Goal: Navigation & Orientation: Find specific page/section

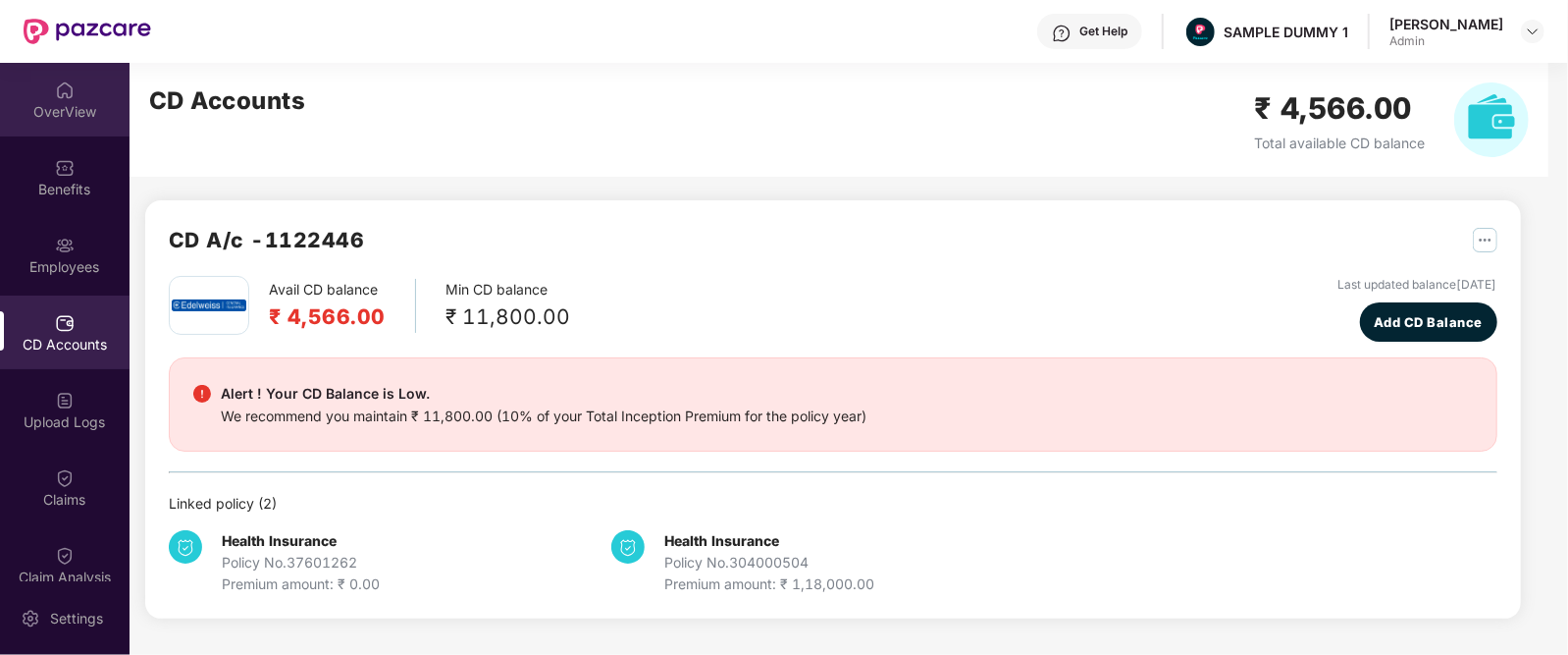
click at [47, 91] on div "OverView" at bounding box center [65, 100] width 129 height 74
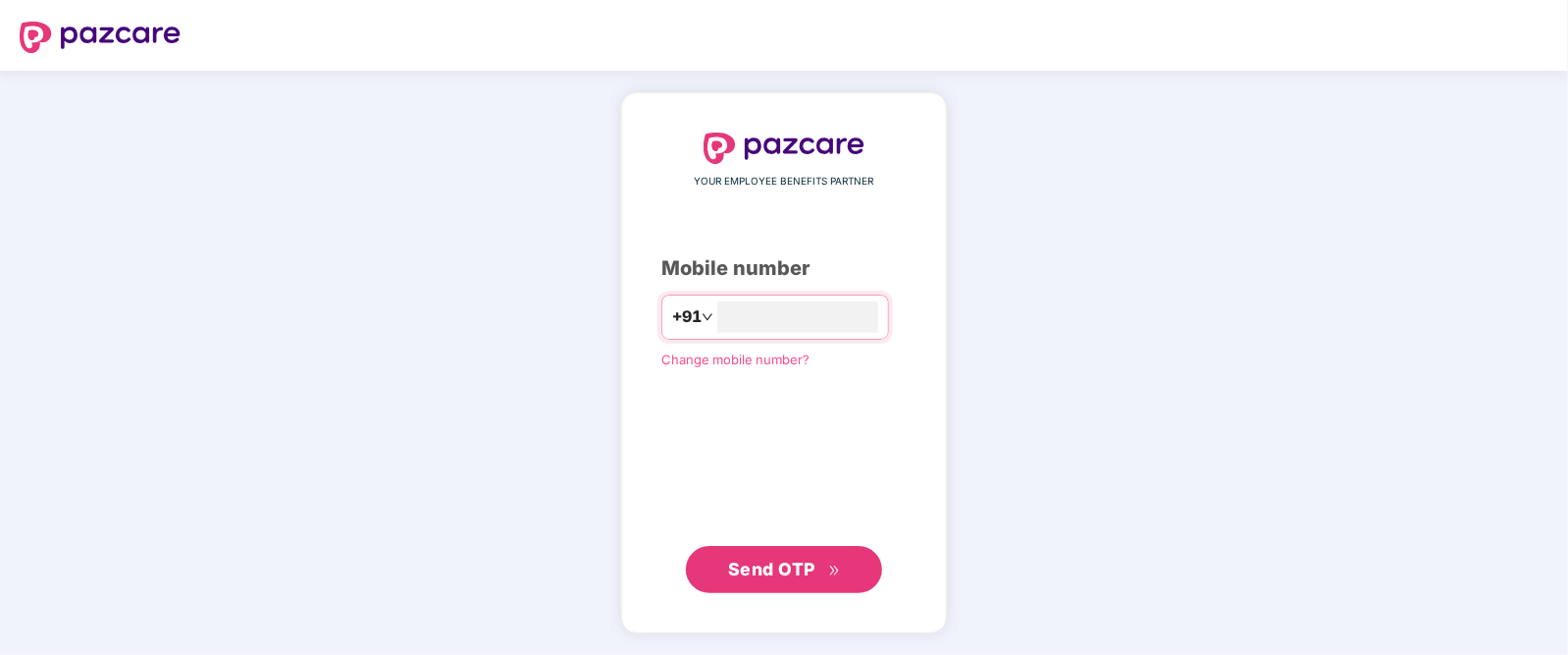
type input "**********"
click at [782, 576] on span "Send OTP" at bounding box center [772, 567] width 88 height 21
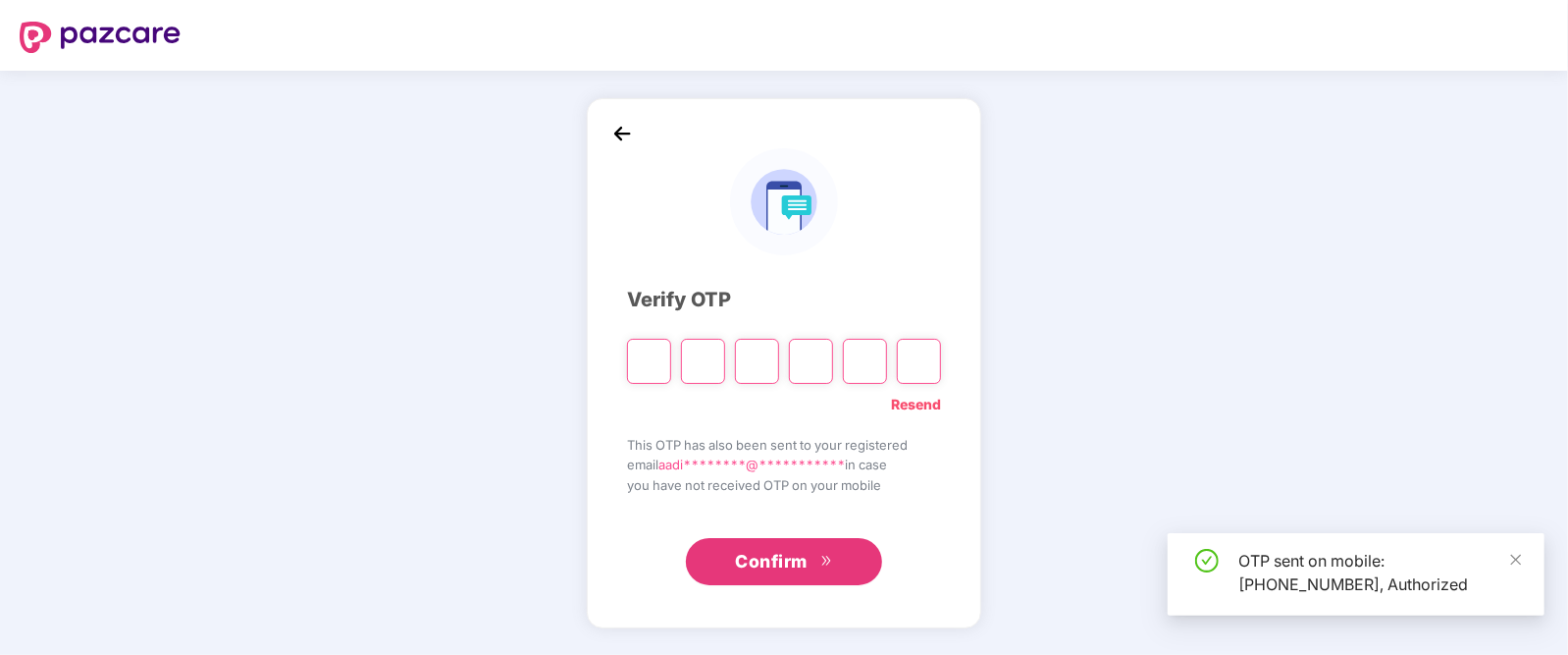
click at [782, 576] on button "Confirm" at bounding box center [783, 560] width 196 height 47
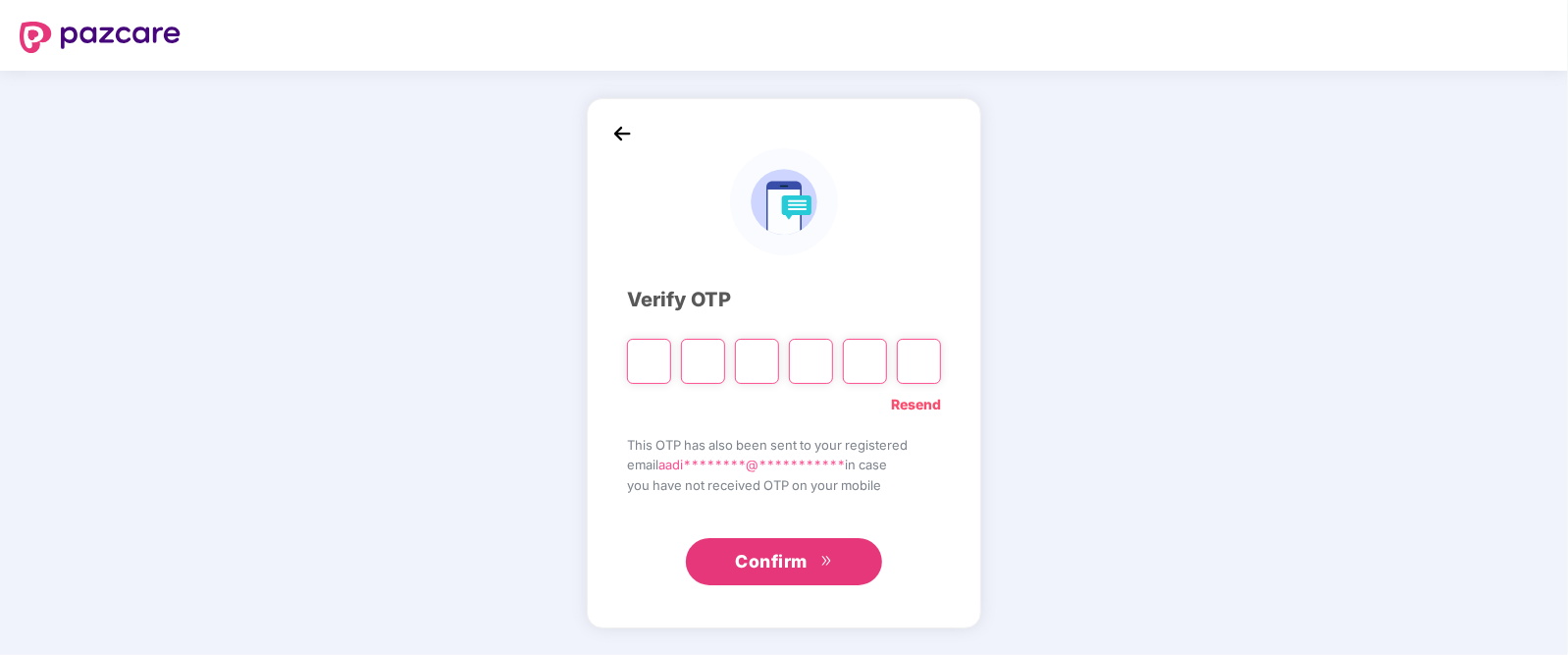
click at [686, 538] on button "Confirm" at bounding box center [783, 560] width 196 height 47
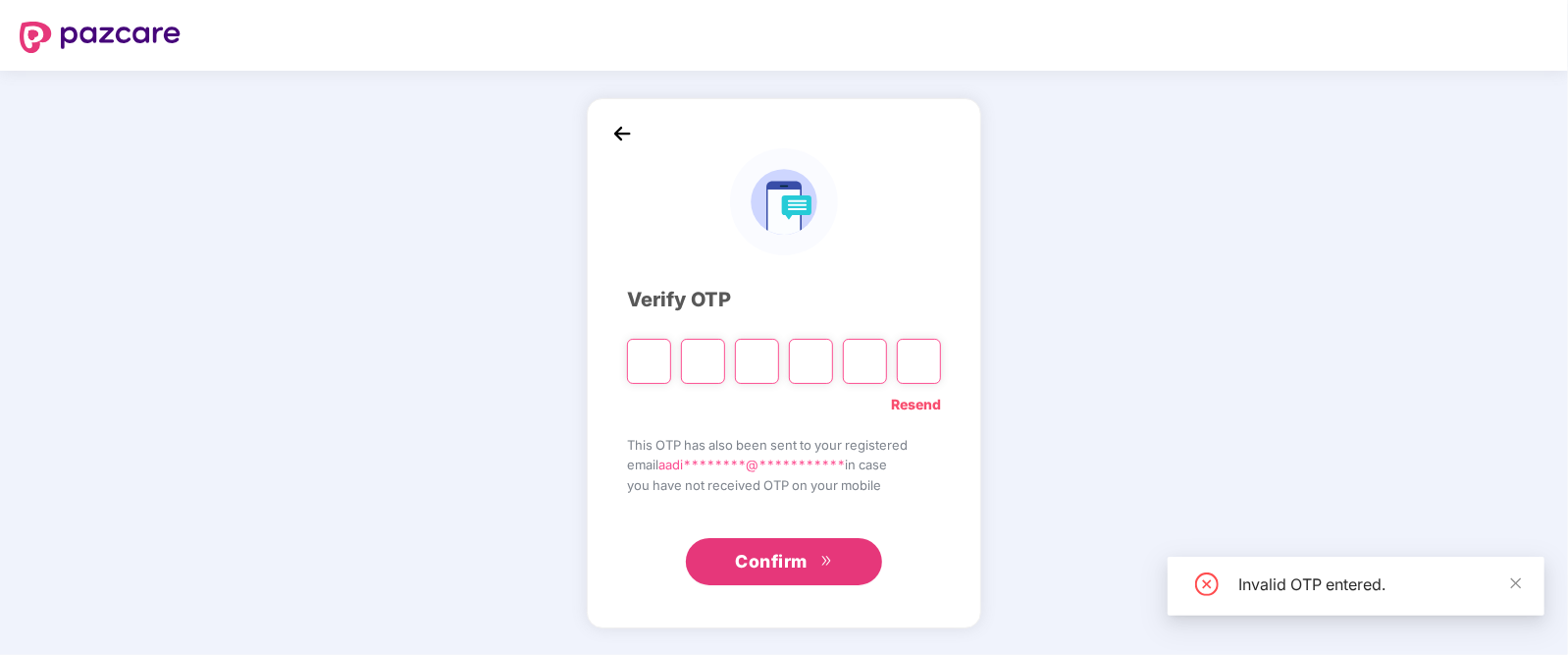
click at [648, 355] on input "Please enter verification code. Digit 1" at bounding box center [649, 360] width 44 height 45
type input "*"
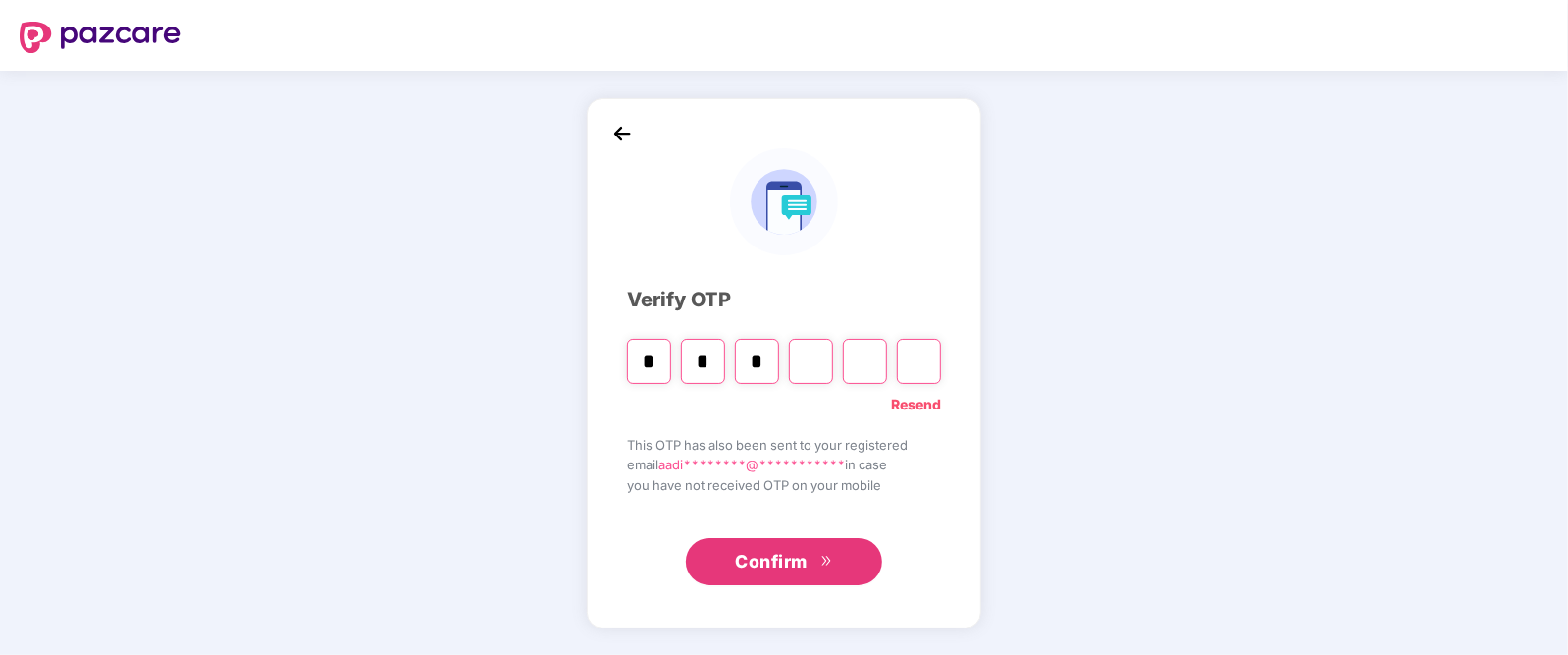
type input "*"
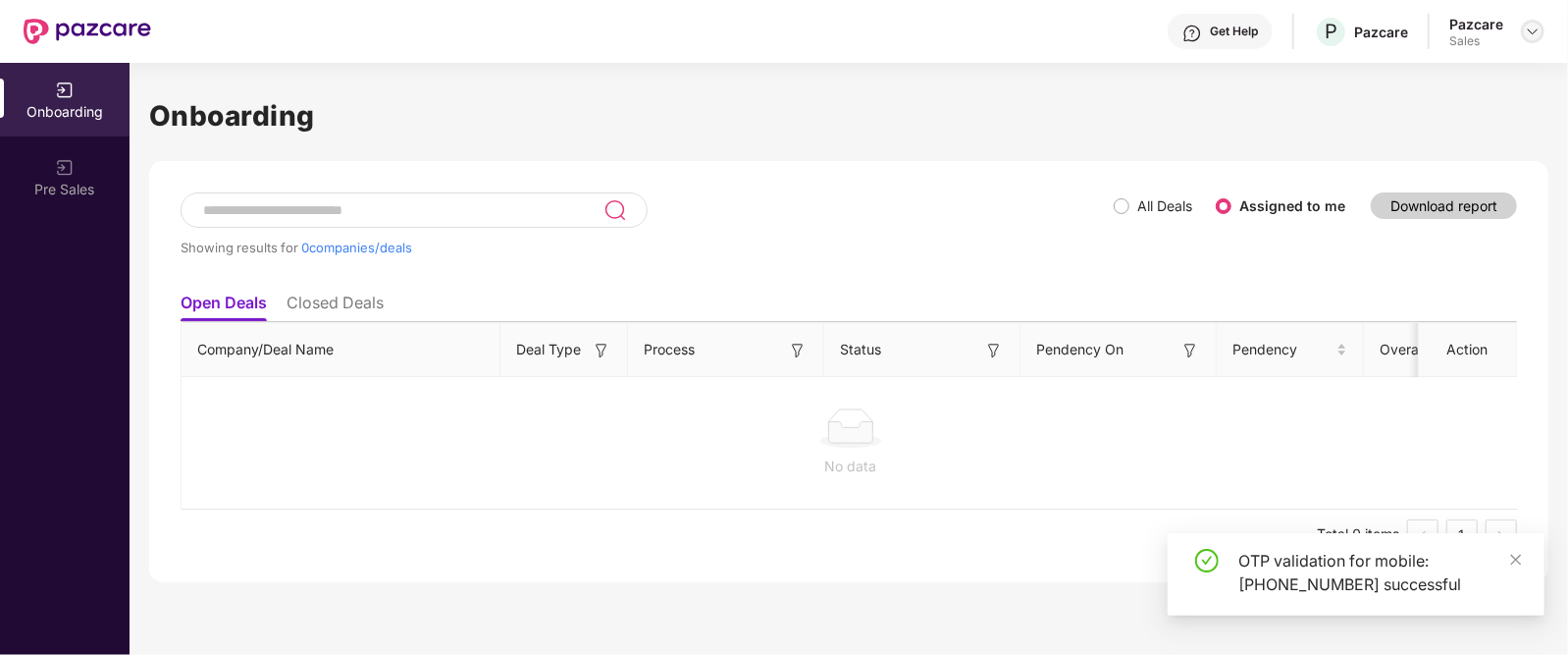
click at [1529, 30] on img at bounding box center [1533, 32] width 16 height 16
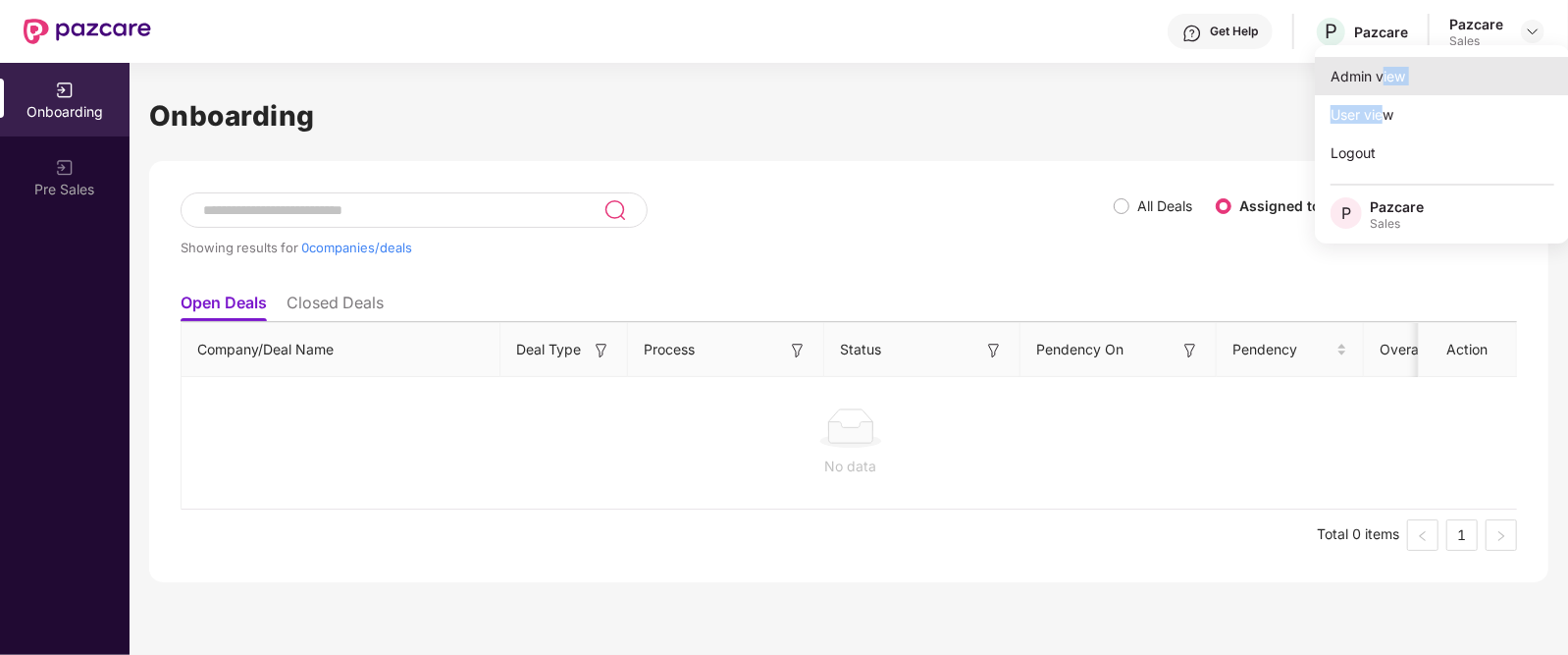
drag, startPoint x: 1385, startPoint y: 96, endPoint x: 1384, endPoint y: 85, distance: 11.0
click at [1384, 85] on div "Admin view User view Logout P Pazcare Sales" at bounding box center [1443, 143] width 255 height 198
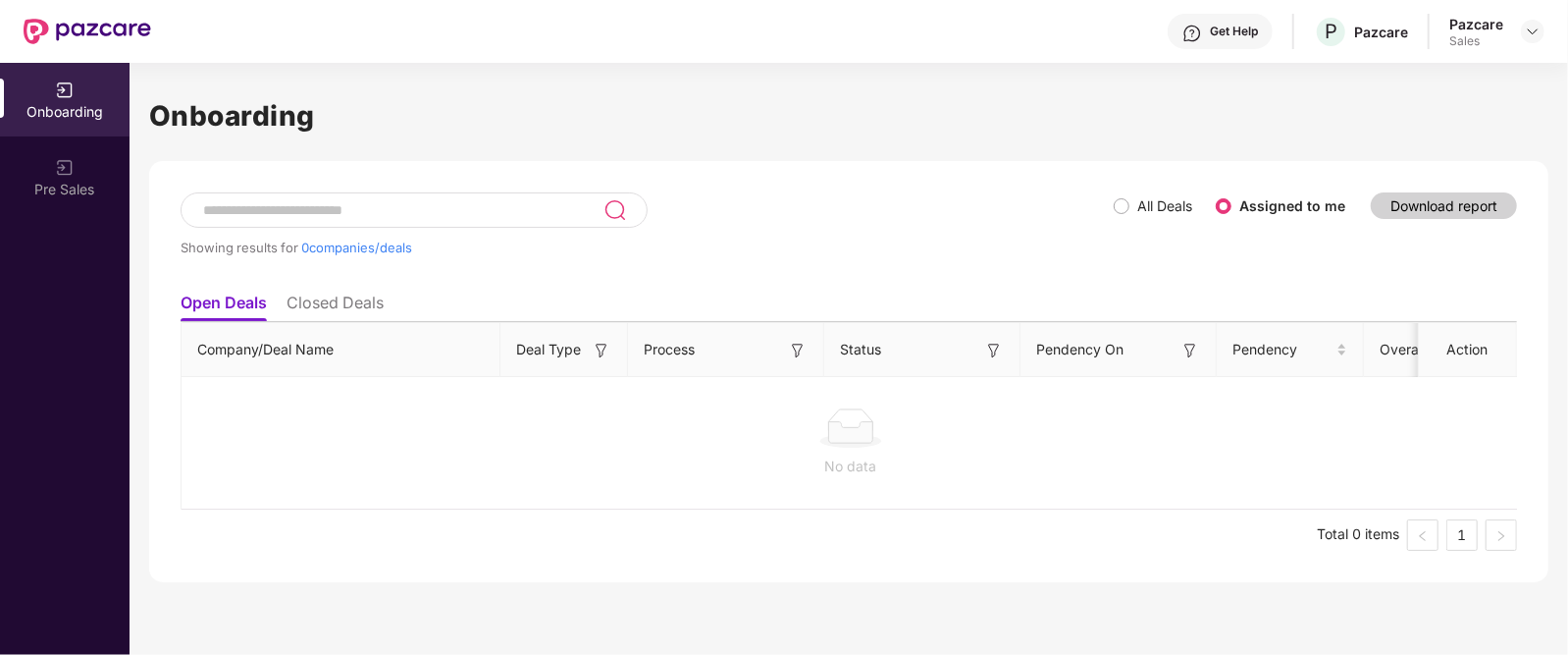
click at [1384, 85] on div "Onboarding Showing results for 0 companies/deals All Deals Assigned to me Downl…" at bounding box center [849, 323] width 1399 height 520
click at [1536, 36] on img at bounding box center [1533, 32] width 16 height 16
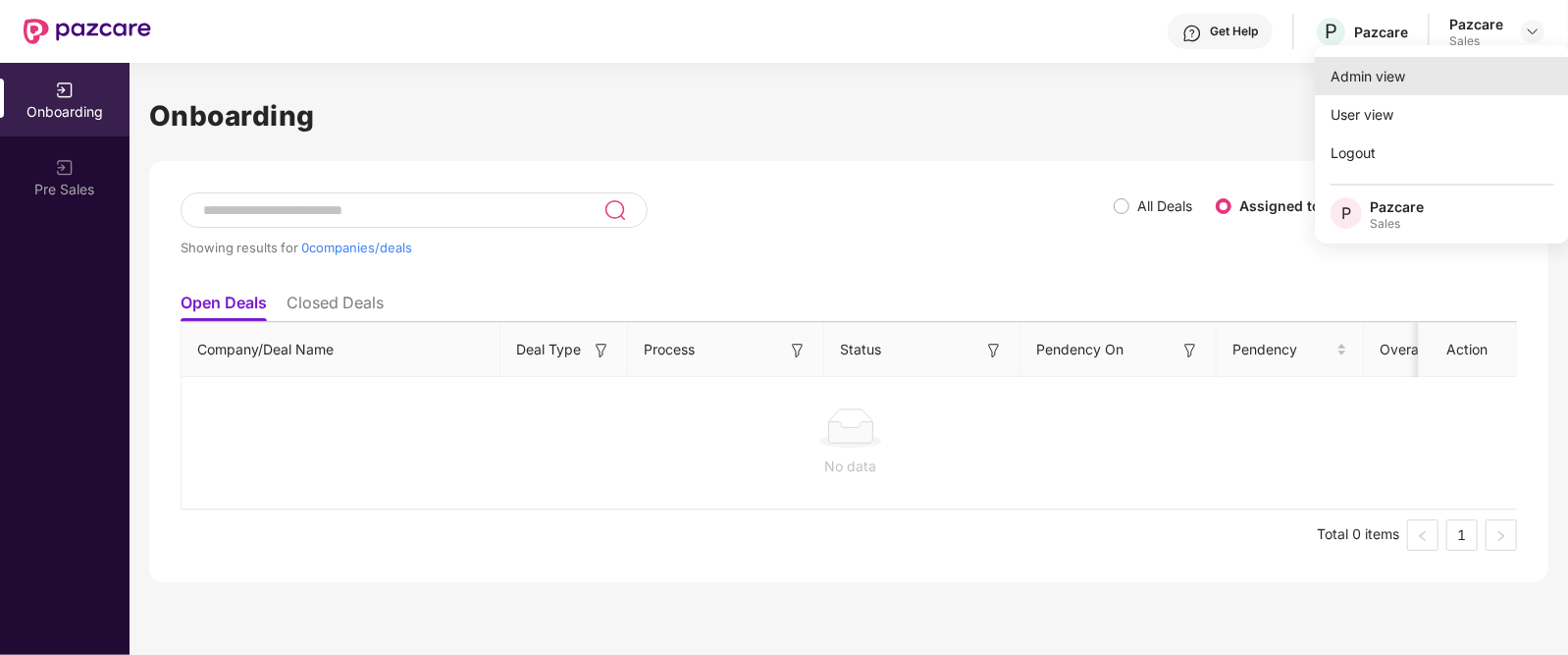
click at [1426, 75] on div "Admin view" at bounding box center [1443, 76] width 255 height 38
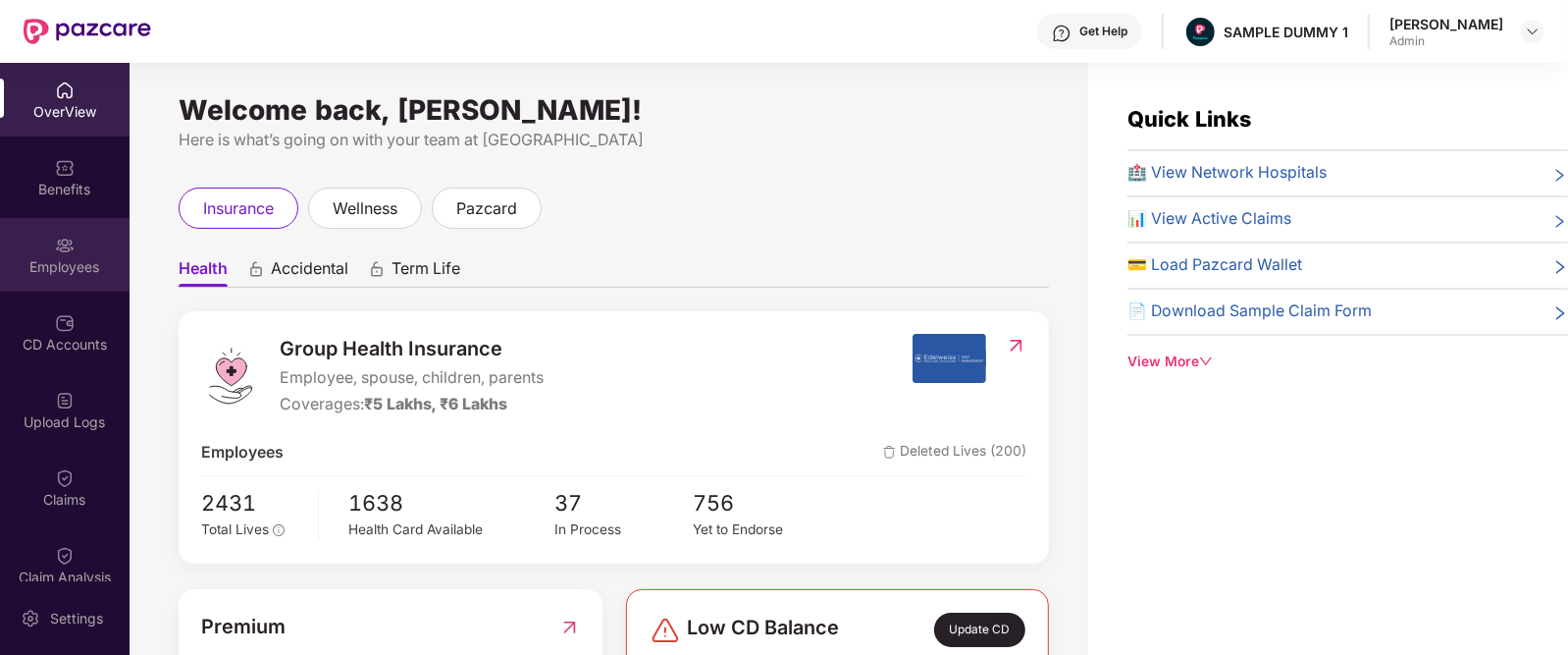
click at [73, 244] on div "Employees" at bounding box center [65, 255] width 129 height 74
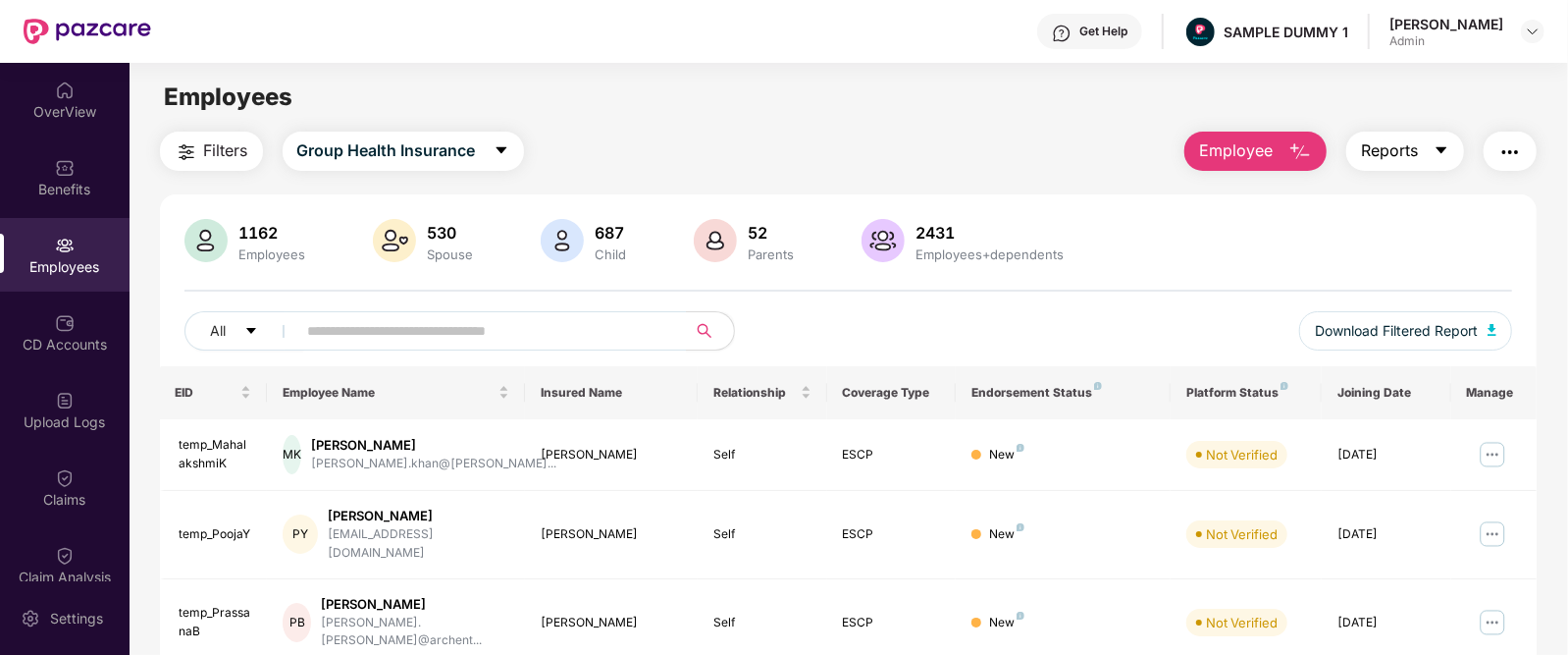
click at [1380, 148] on span "Reports" at bounding box center [1389, 150] width 57 height 25
click at [1107, 105] on div "Employees" at bounding box center [848, 97] width 1438 height 37
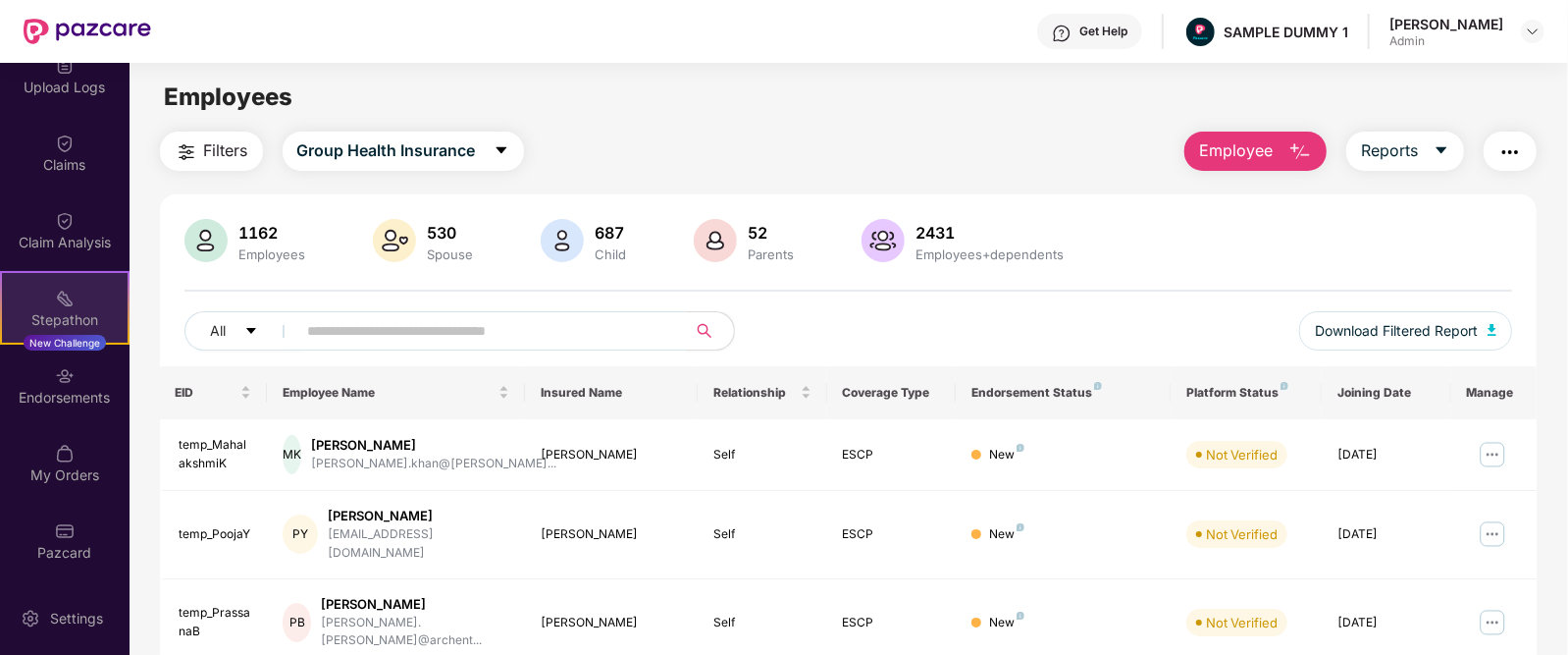
click at [69, 317] on div "Stepathon" at bounding box center [65, 321] width 125 height 20
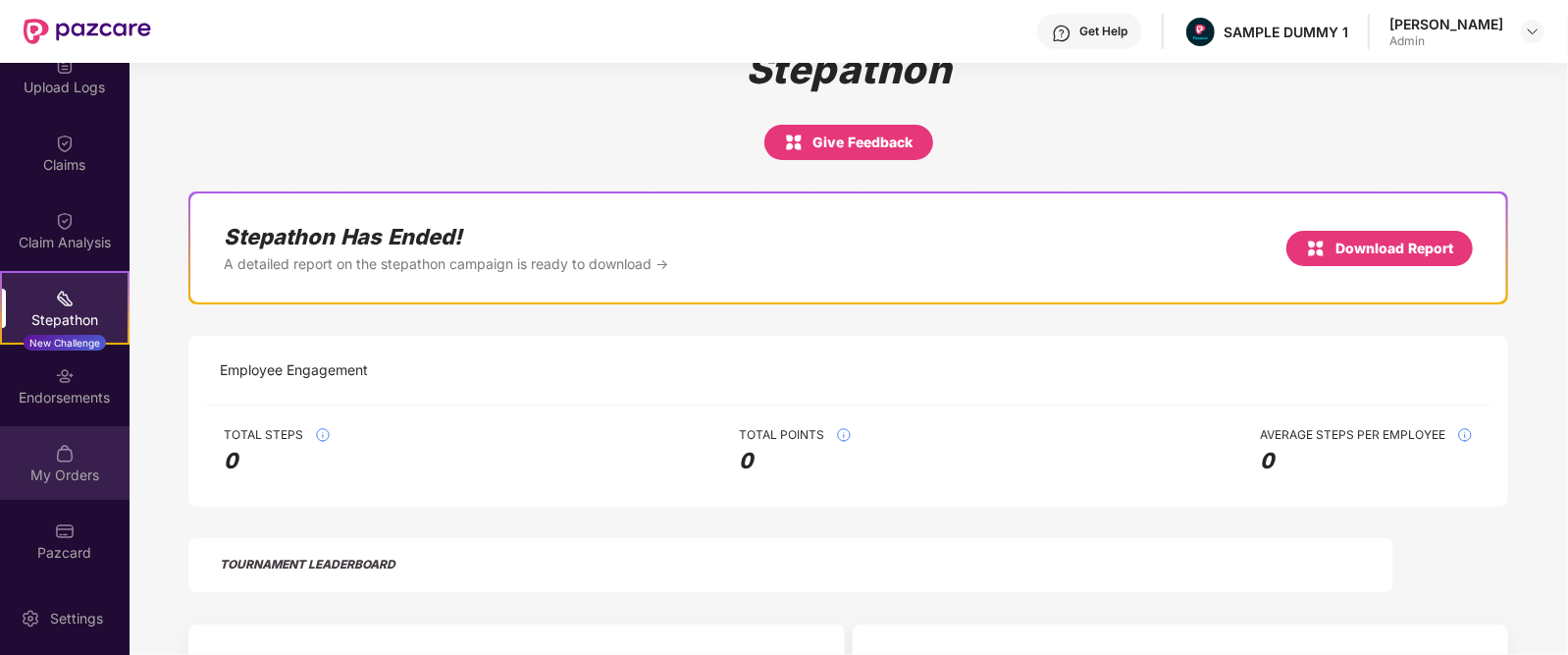
scroll to position [46, 0]
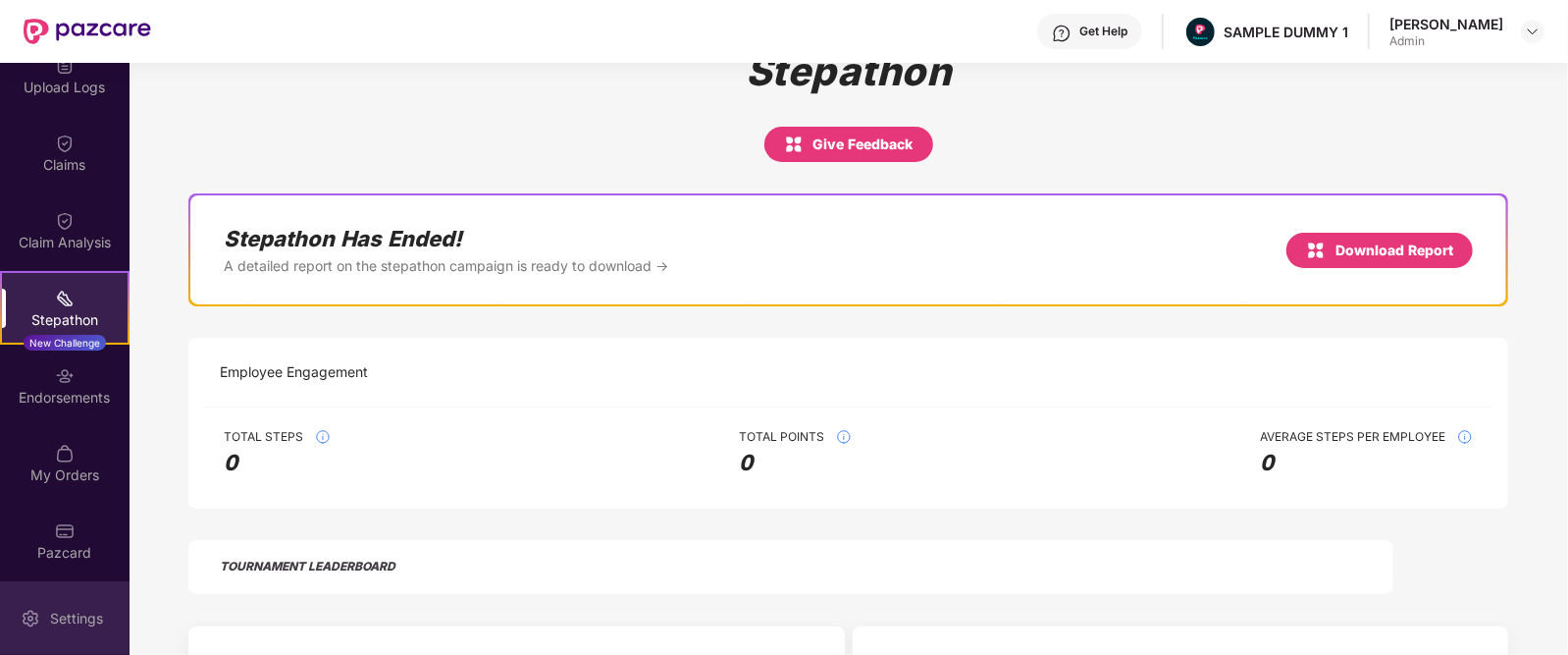
click at [24, 617] on img at bounding box center [31, 618] width 20 height 20
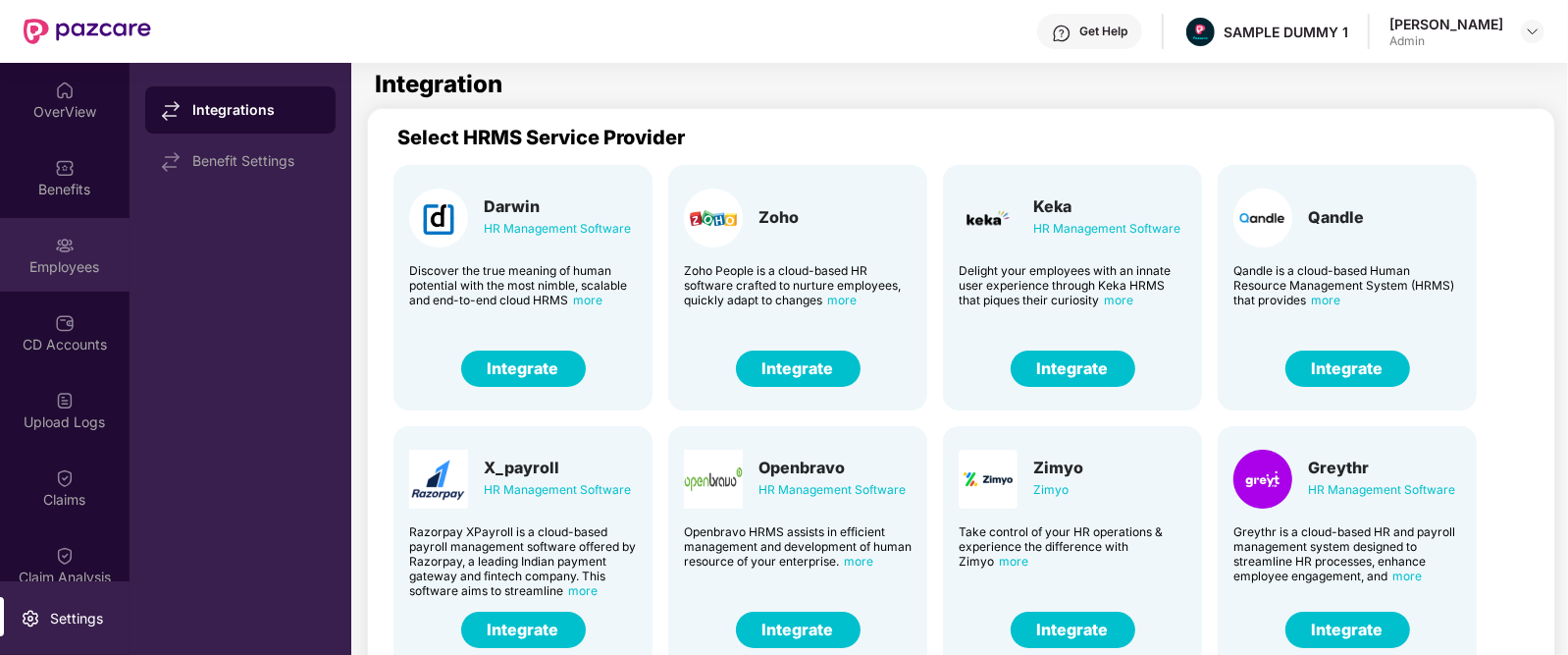
click at [50, 266] on div "Employees" at bounding box center [65, 267] width 129 height 20
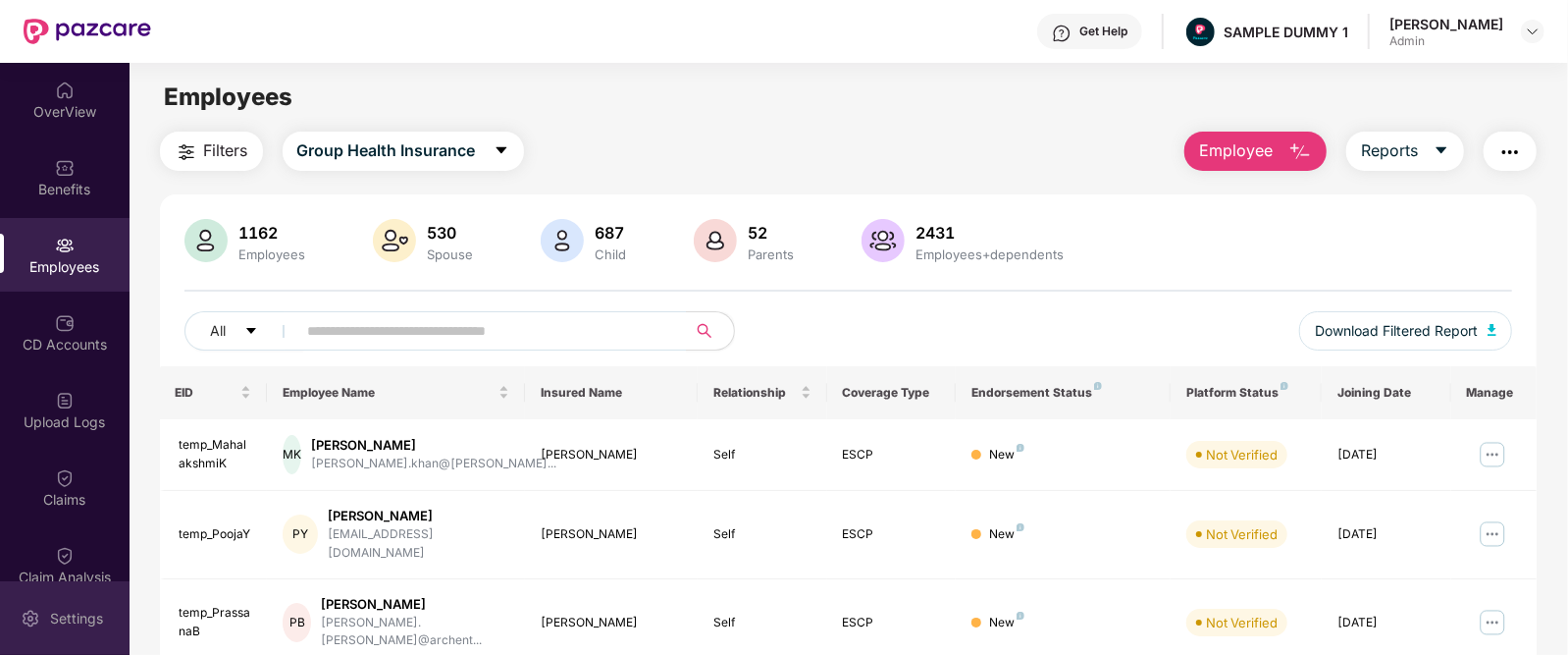
click at [56, 596] on div "Settings" at bounding box center [65, 618] width 129 height 74
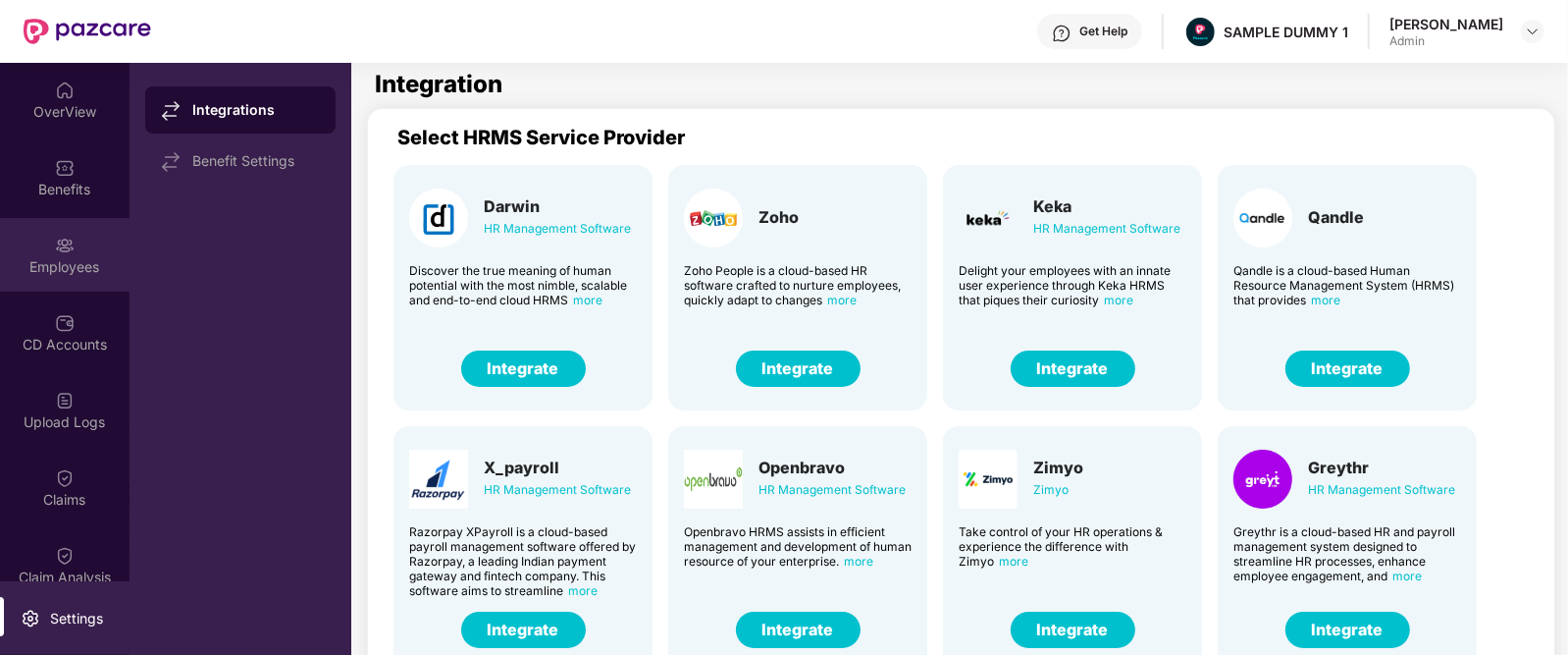
click at [55, 258] on div "Employees" at bounding box center [65, 267] width 129 height 20
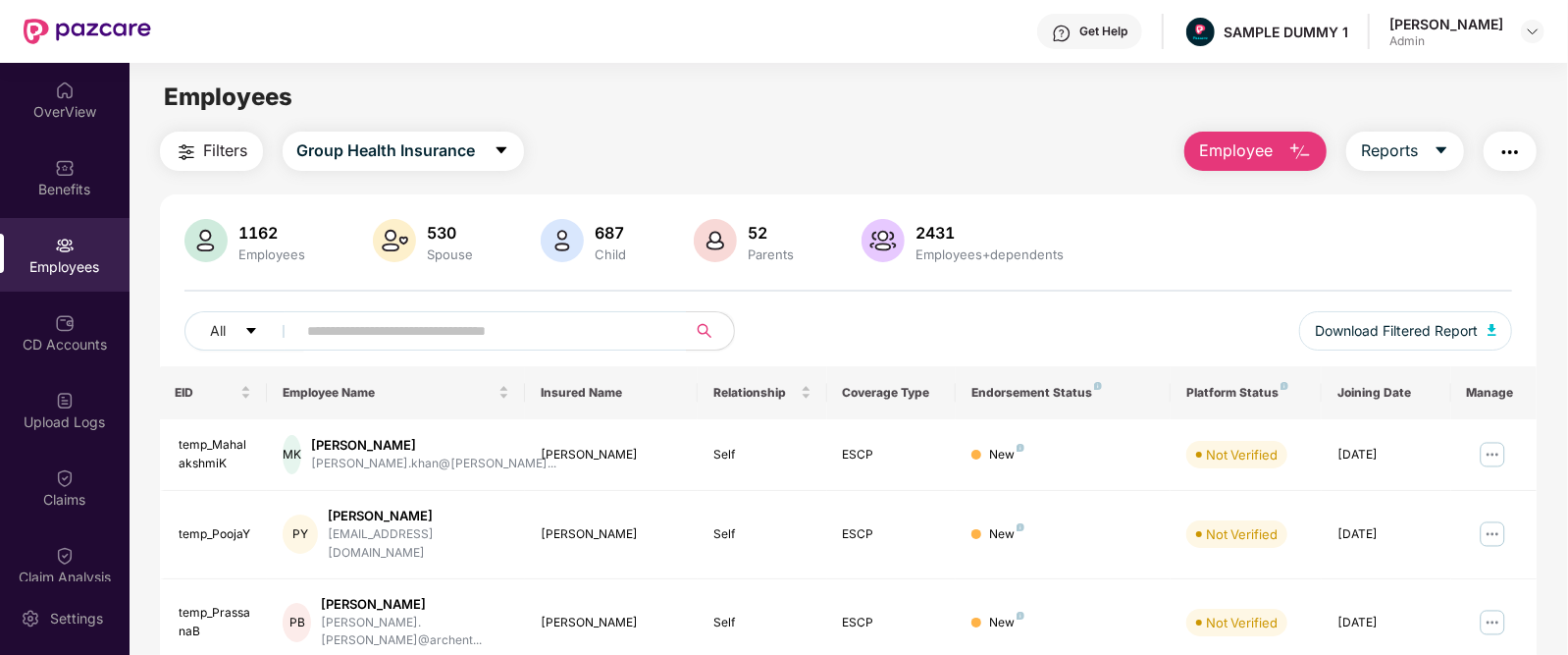
click at [1091, 20] on div "Get Help" at bounding box center [1090, 32] width 105 height 36
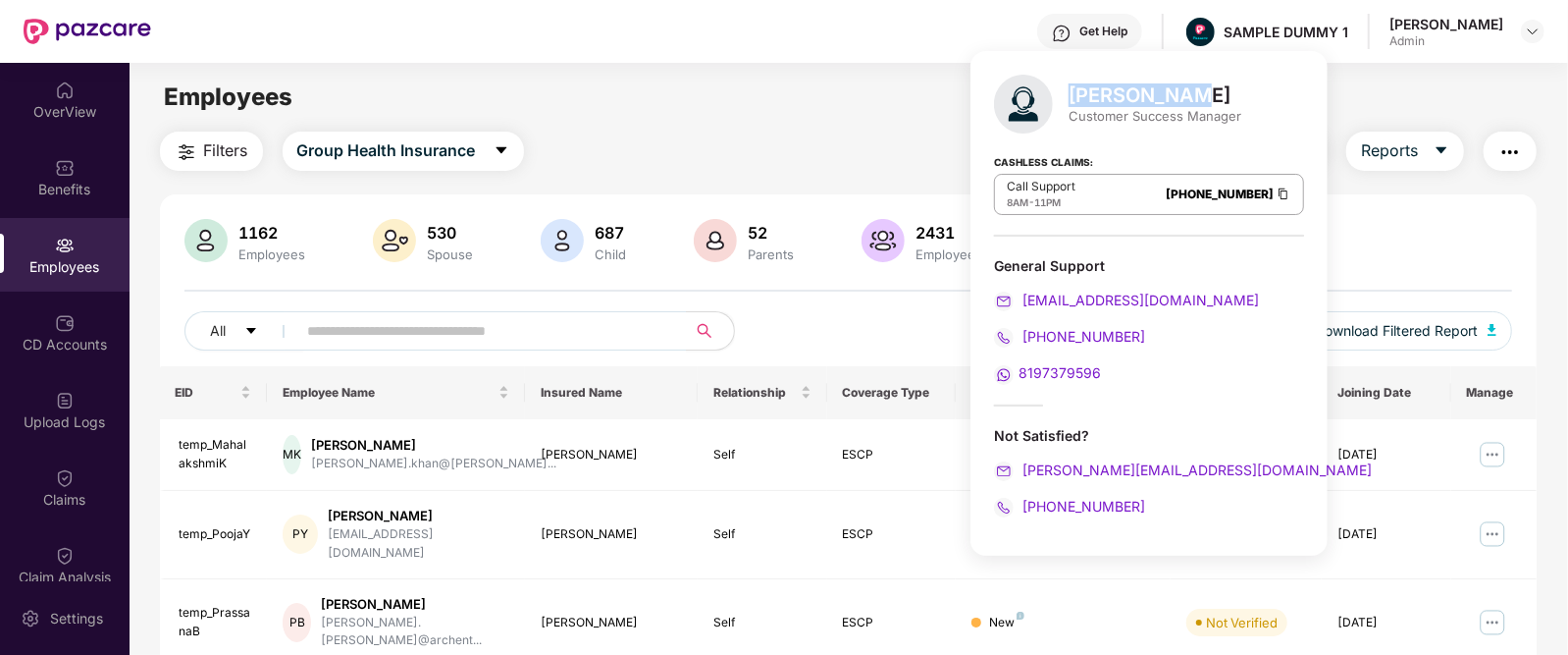
drag, startPoint x: 1069, startPoint y: 94, endPoint x: 1177, endPoint y: 95, distance: 108.0
click at [1177, 95] on div "Mihir Singh" at bounding box center [1155, 96] width 173 height 24
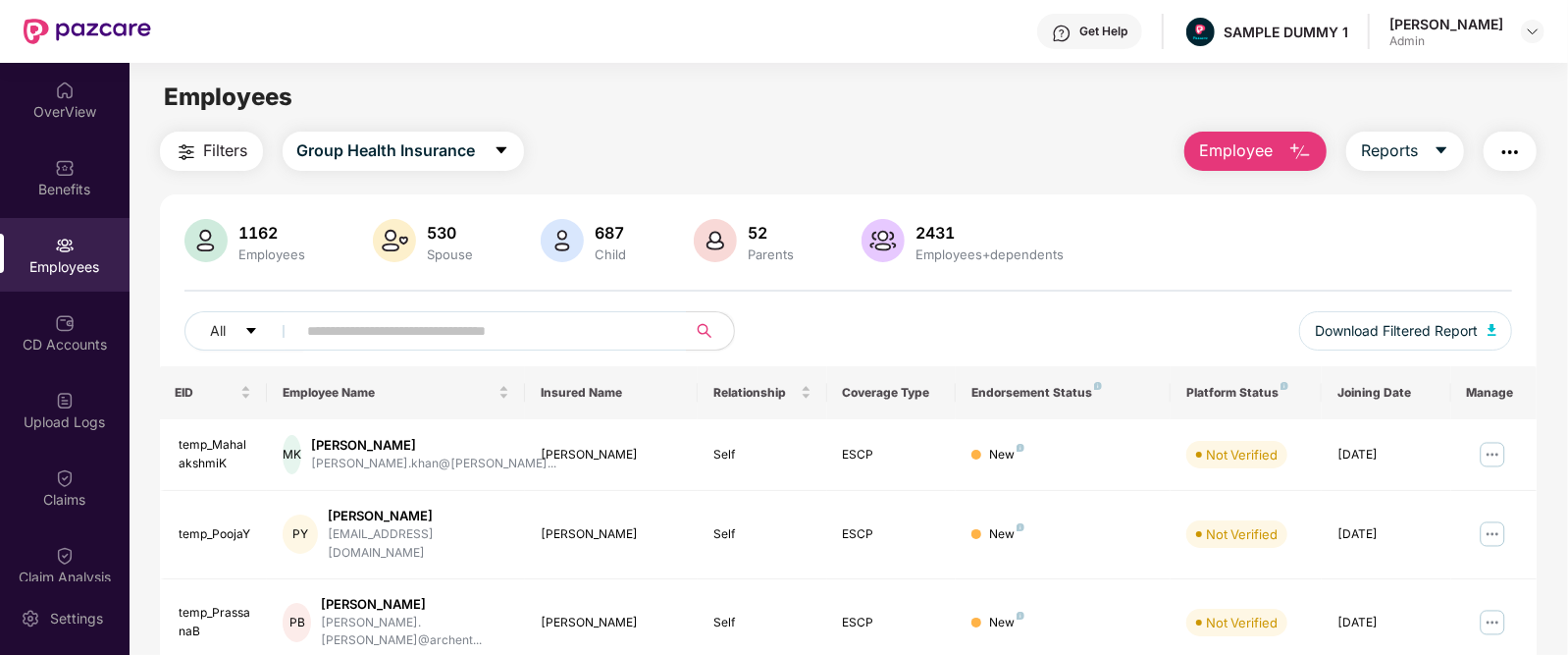
click at [763, 107] on div "Employees" at bounding box center [848, 97] width 1438 height 37
